Goal: Information Seeking & Learning: Learn about a topic

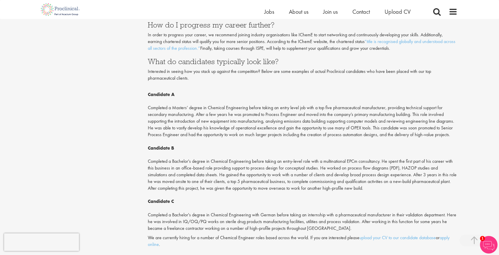
scroll to position [644, 0]
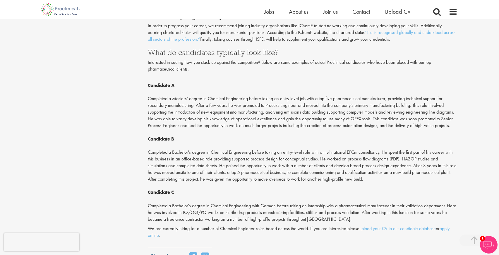
click at [393, 169] on p "Candidate A Completed a Masters’ degree in Chemical Engineering before taking a…" at bounding box center [303, 149] width 310 height 147
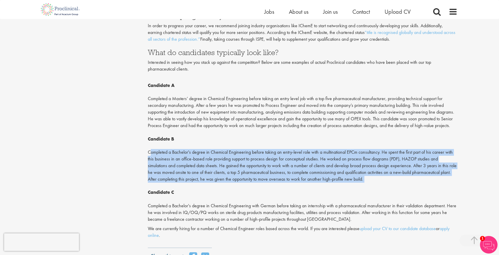
click at [393, 169] on p "Candidate A Completed a Masters’ degree in Chemical Engineering before taking a…" at bounding box center [303, 149] width 310 height 147
click at [357, 171] on p "Candidate A Completed a Masters’ degree in Chemical Engineering before taking a…" at bounding box center [303, 149] width 310 height 147
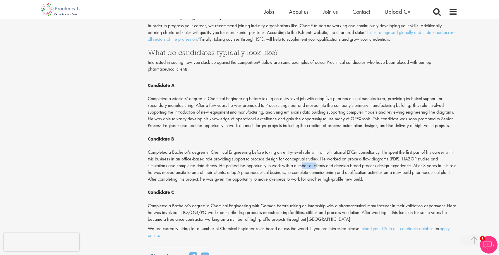
drag, startPoint x: 300, startPoint y: 161, endPoint x: 315, endPoint y: 161, distance: 14.6
click at [315, 161] on p "Candidate A Completed a Masters’ degree in Chemical Engineering before taking a…" at bounding box center [303, 149] width 310 height 147
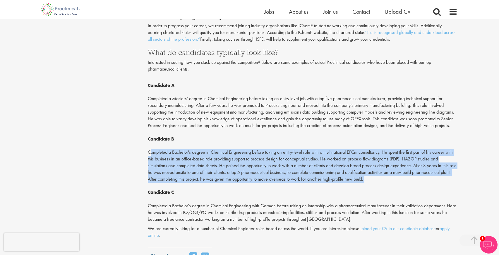
click at [315, 161] on p "Candidate A Completed a Masters’ degree in Chemical Engineering before taking a…" at bounding box center [303, 149] width 310 height 147
click at [191, 148] on p "Candidate A Completed a Masters’ degree in Chemical Engineering before taking a…" at bounding box center [303, 149] width 310 height 147
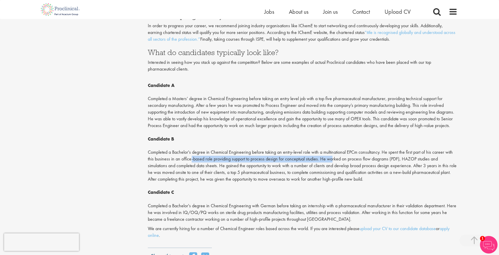
drag, startPoint x: 188, startPoint y: 153, endPoint x: 331, endPoint y: 154, distance: 143.0
click at [331, 154] on p "Candidate A Completed a Masters’ degree in Chemical Engineering before taking a…" at bounding box center [303, 149] width 310 height 147
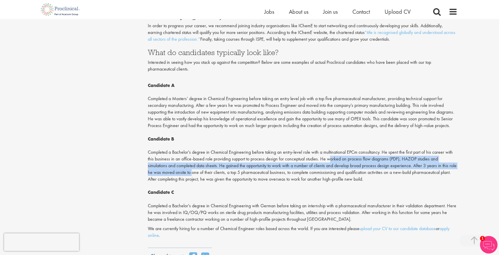
drag, startPoint x: 331, startPoint y: 154, endPoint x: 188, endPoint y: 163, distance: 143.2
click at [188, 163] on p "Candidate A Completed a Masters’ degree in Chemical Engineering before taking a…" at bounding box center [303, 149] width 310 height 147
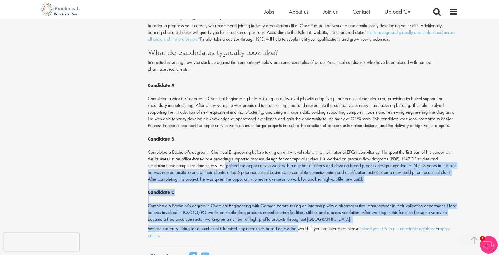
drag, startPoint x: 221, startPoint y: 160, endPoint x: 297, endPoint y: 216, distance: 93.8
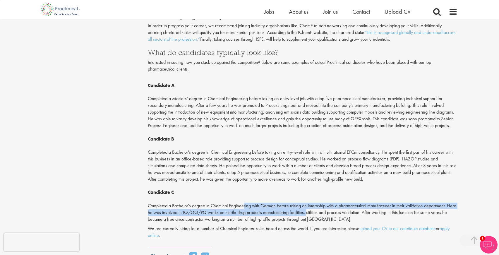
drag, startPoint x: 305, startPoint y: 207, endPoint x: 241, endPoint y: 201, distance: 64.7
click at [241, 201] on p "Candidate A Completed a Masters’ degree in Chemical Engineering before taking a…" at bounding box center [303, 149] width 310 height 147
